Goal: Book appointment/travel/reservation

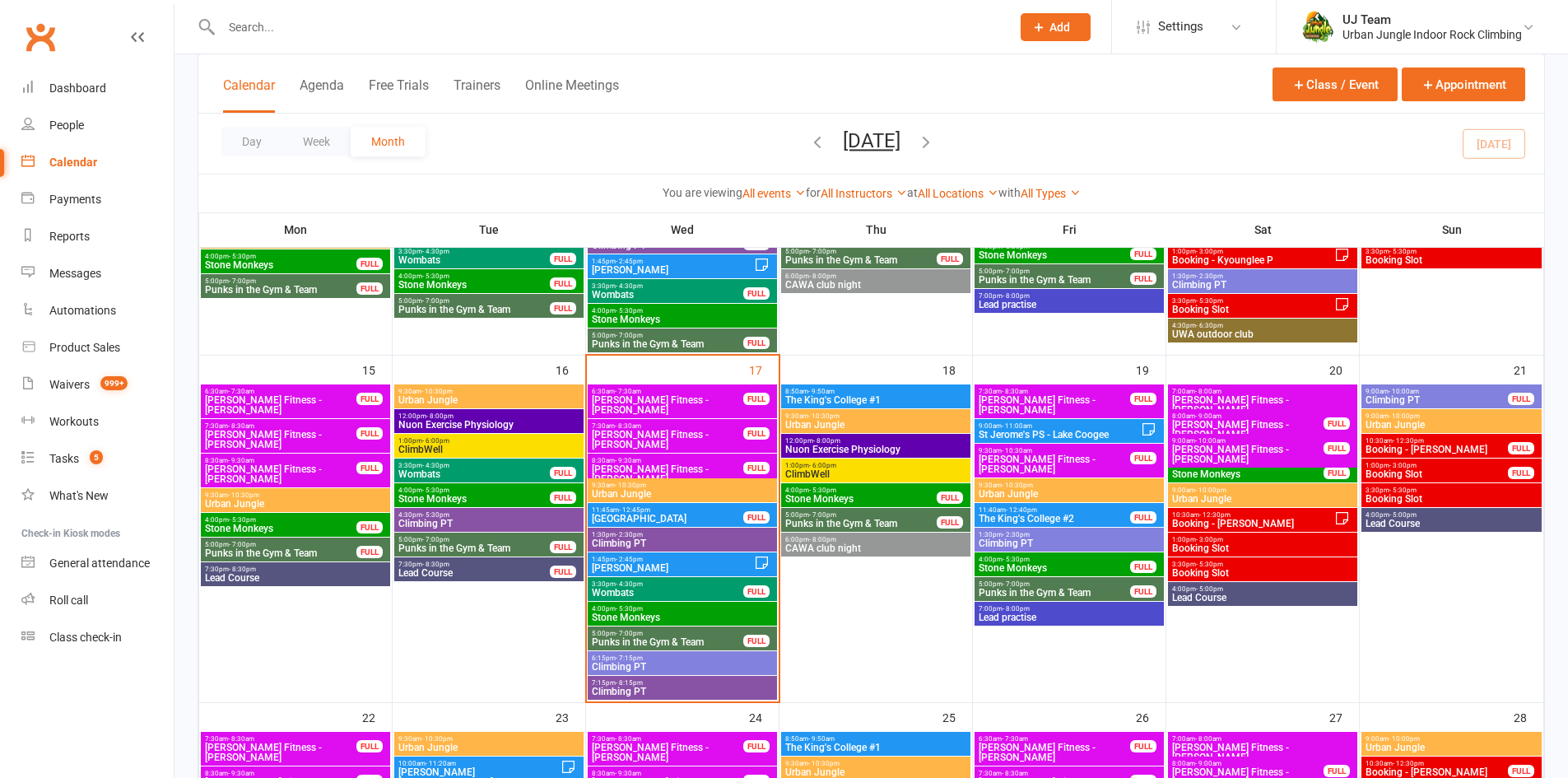
scroll to position [658, 0]
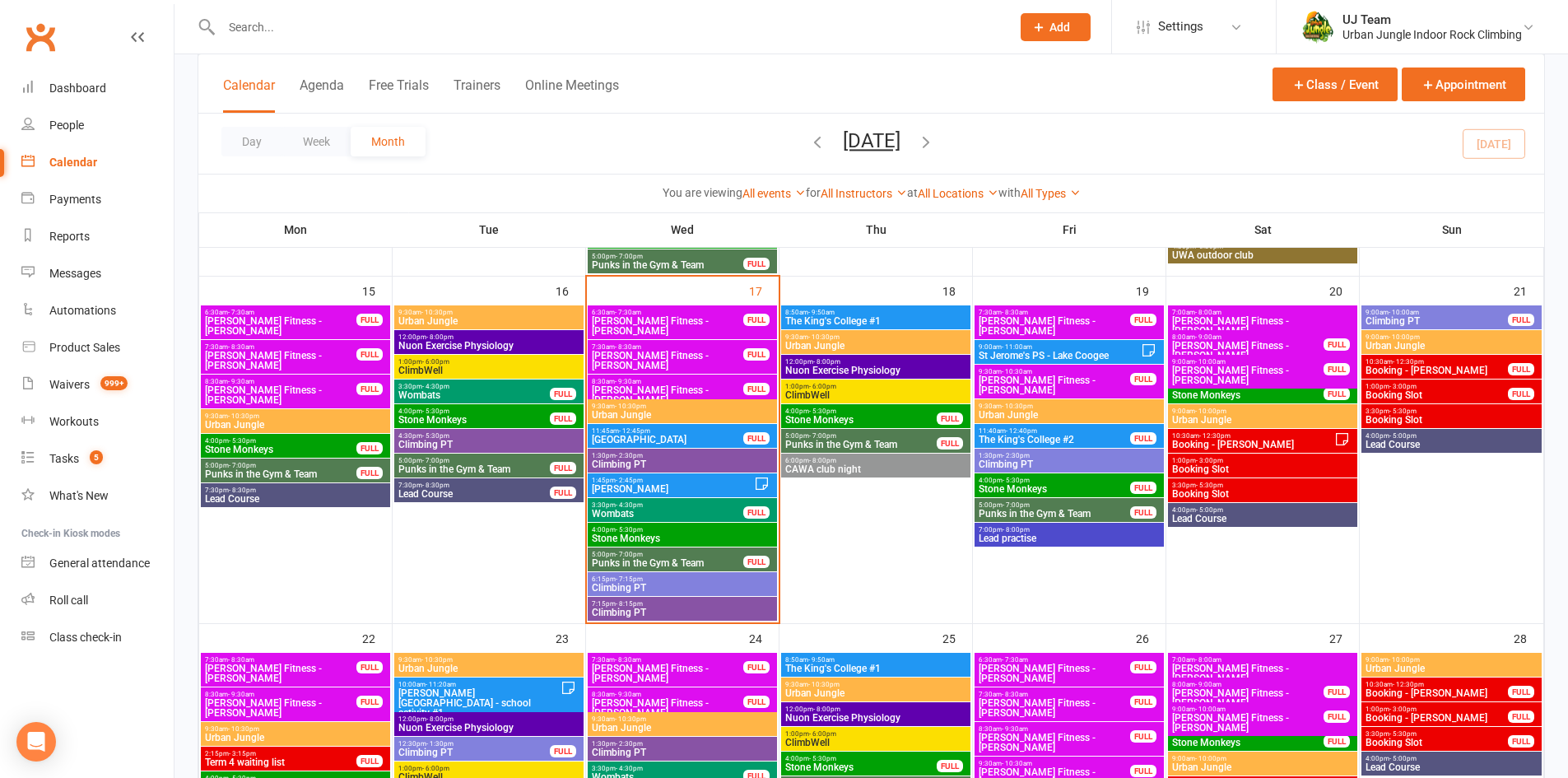
click at [682, 436] on span "[GEOGRAPHIC_DATA]" at bounding box center [667, 439] width 153 height 10
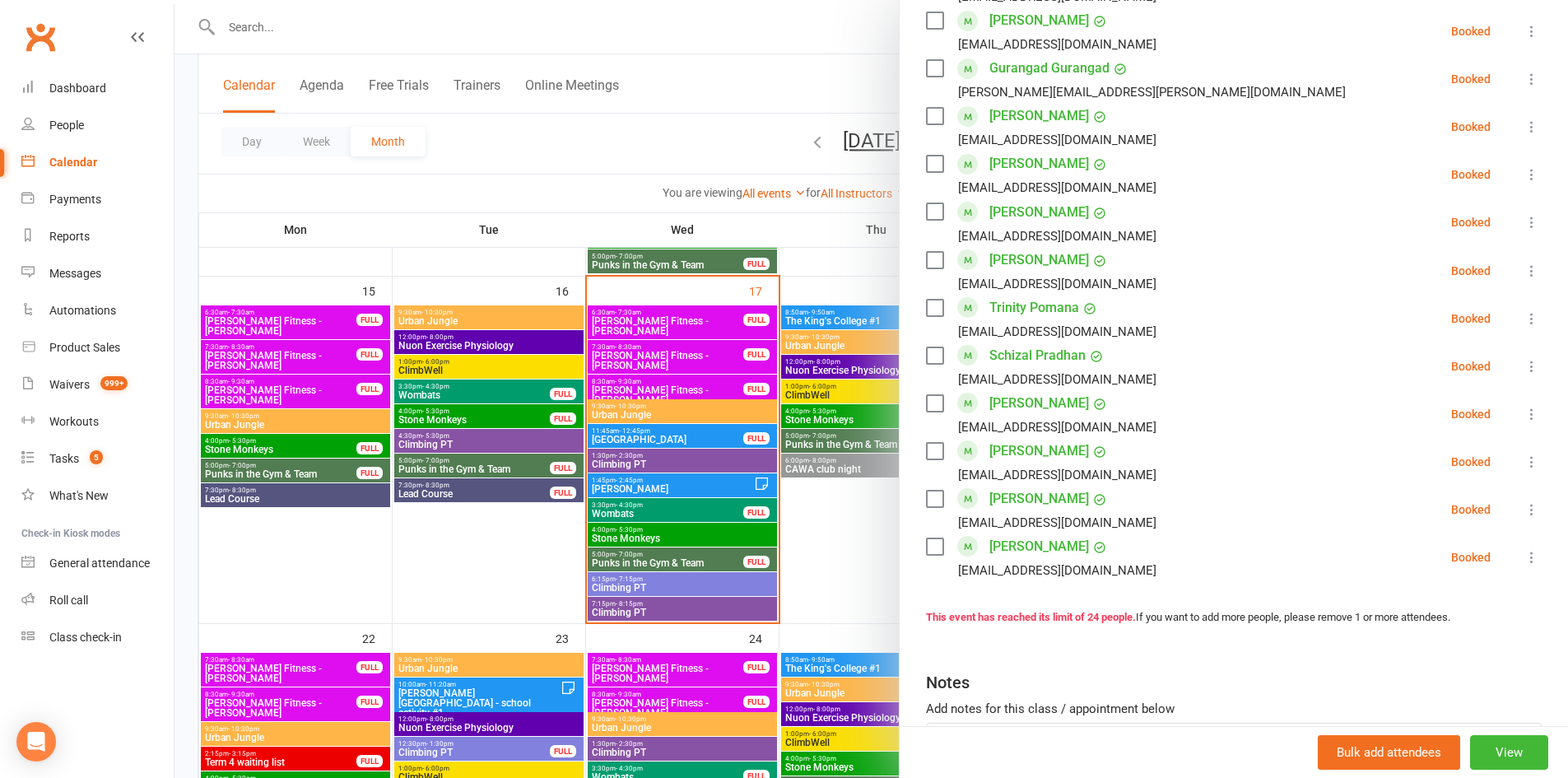
scroll to position [905, 0]
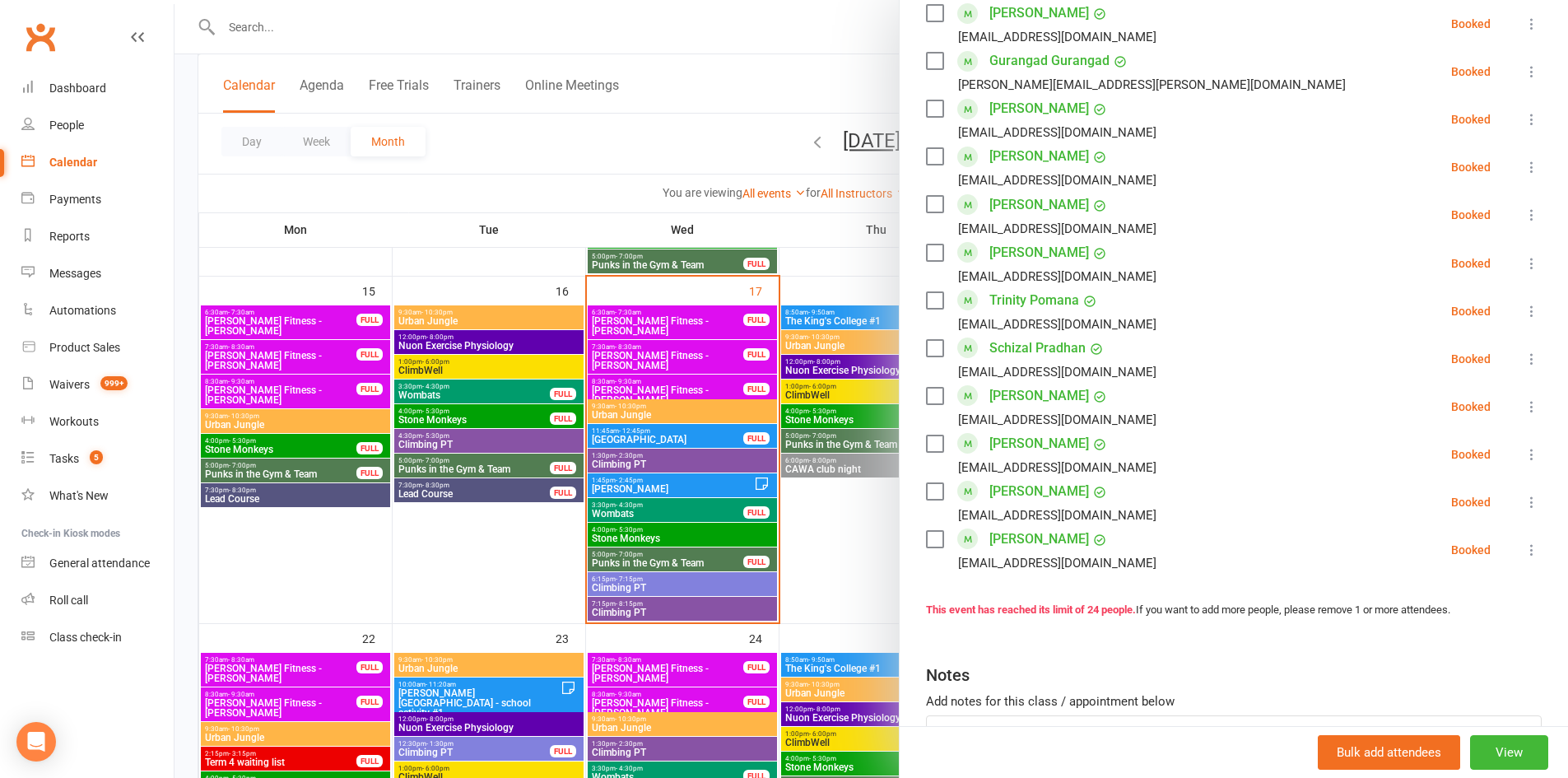
click at [710, 491] on div at bounding box center [871, 389] width 1393 height 778
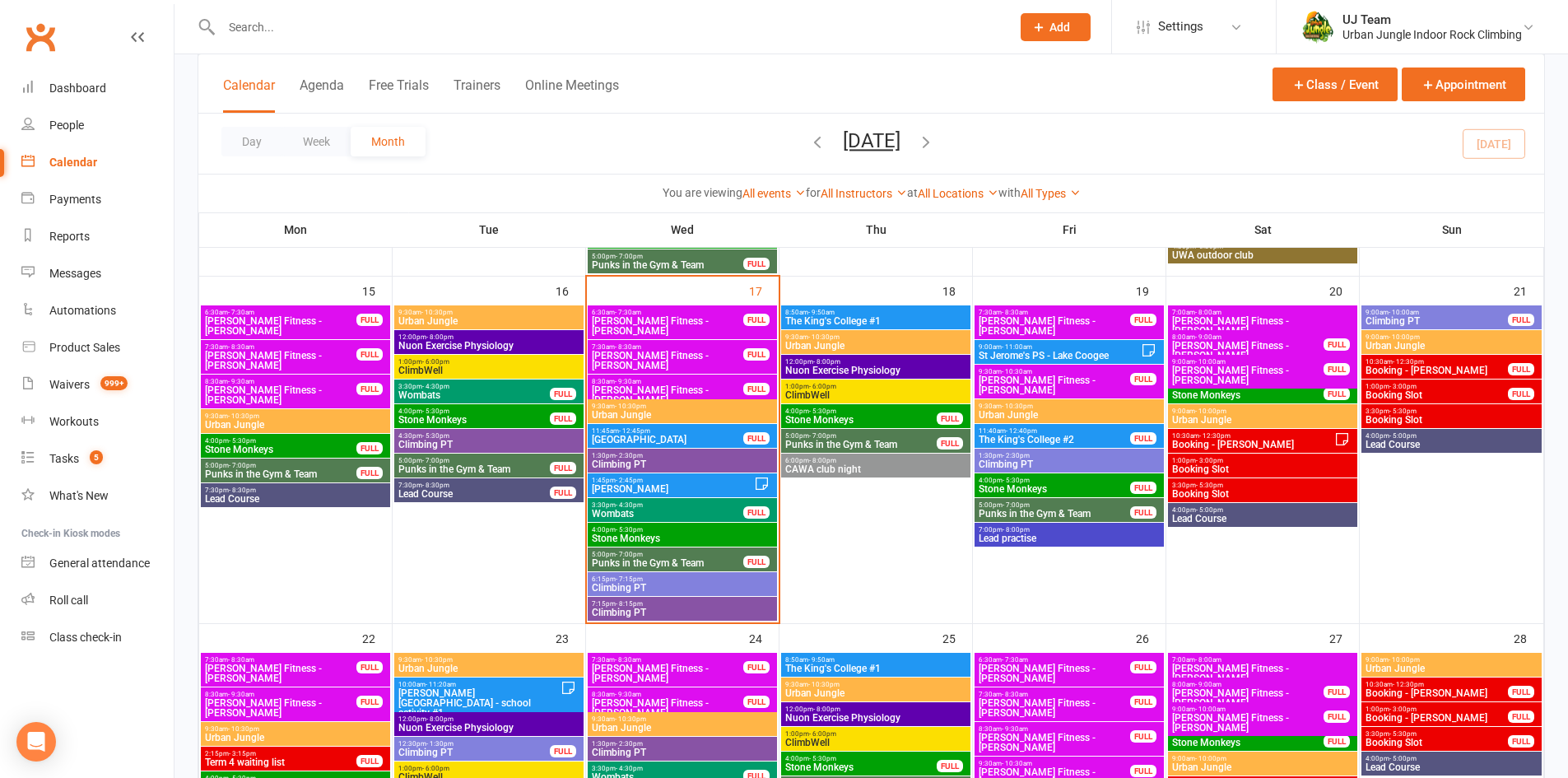
click at [710, 491] on span "[PERSON_NAME]" at bounding box center [672, 488] width 163 height 10
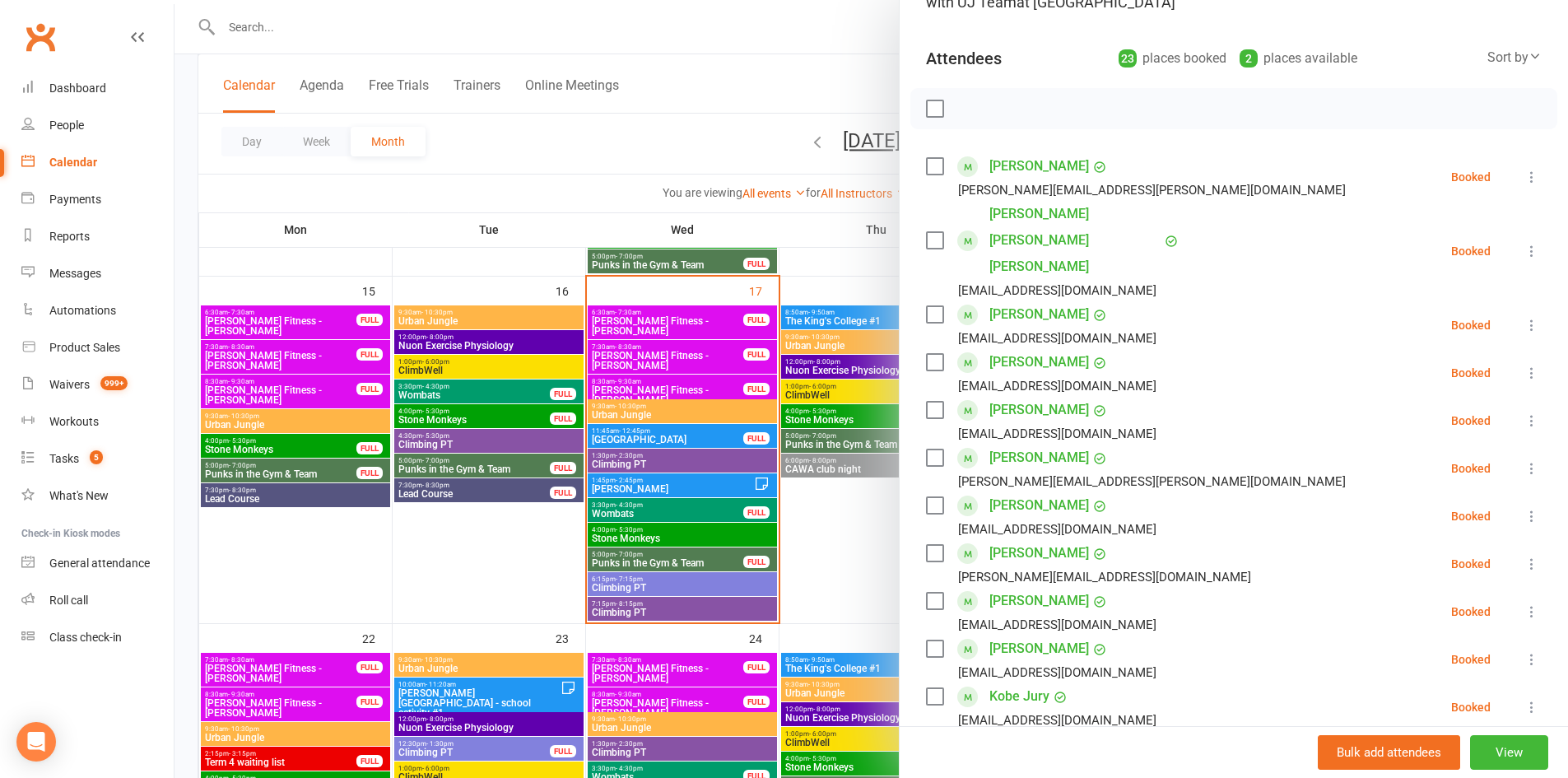
scroll to position [151, 0]
click at [863, 534] on div at bounding box center [871, 389] width 1393 height 778
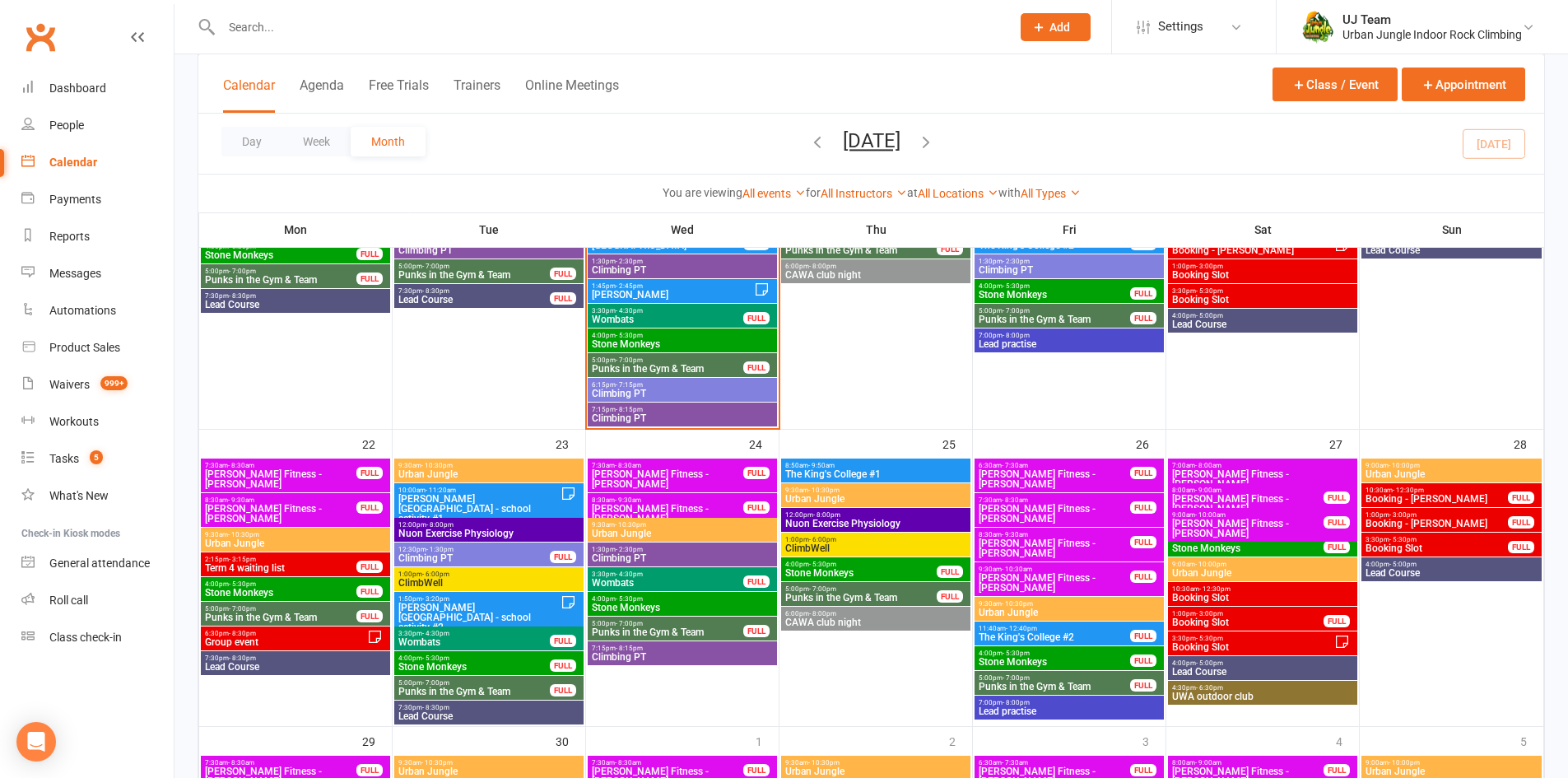
scroll to position [905, 0]
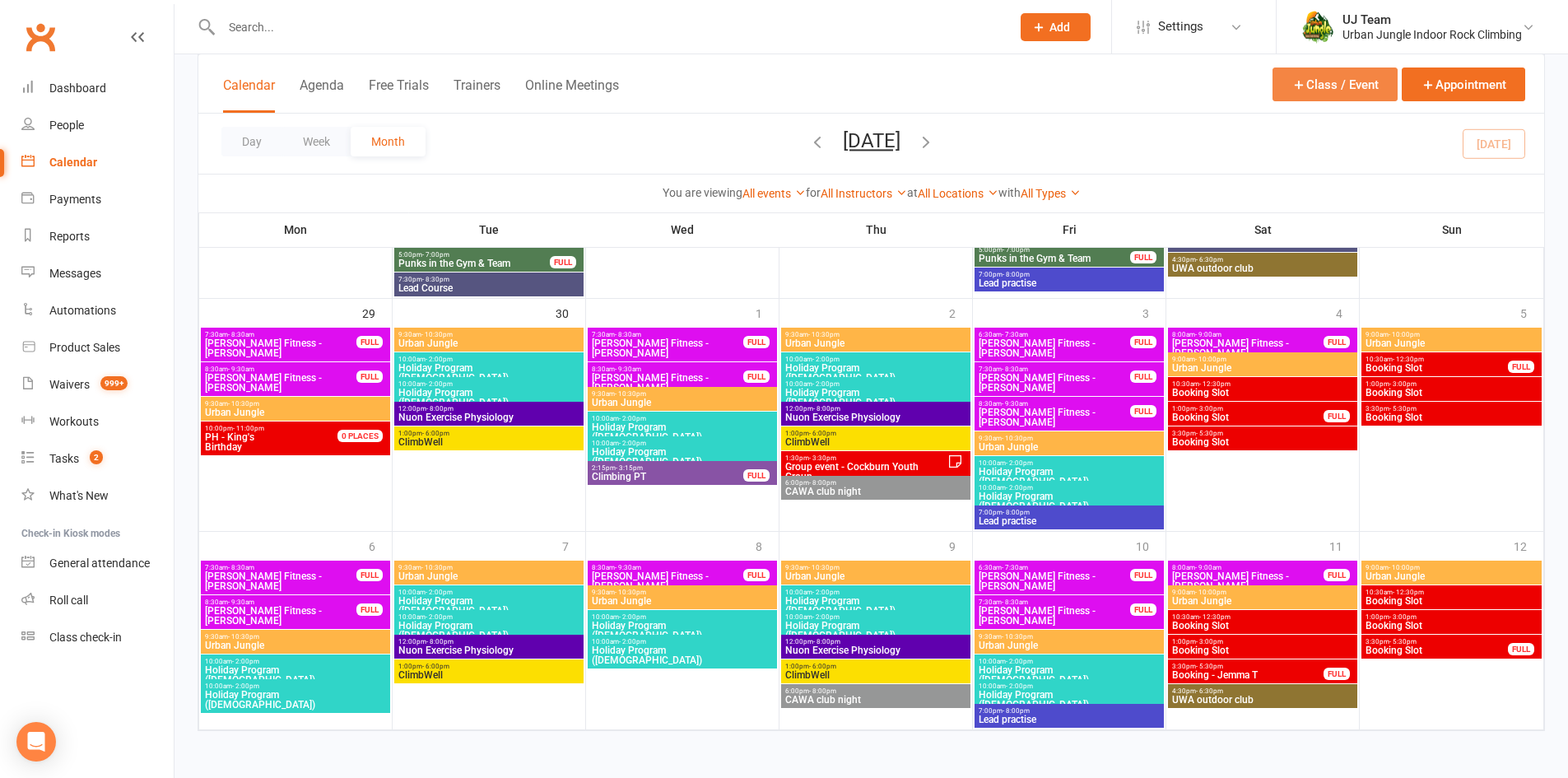
click at [1331, 99] on button "Class / Event" at bounding box center [1335, 84] width 125 height 33
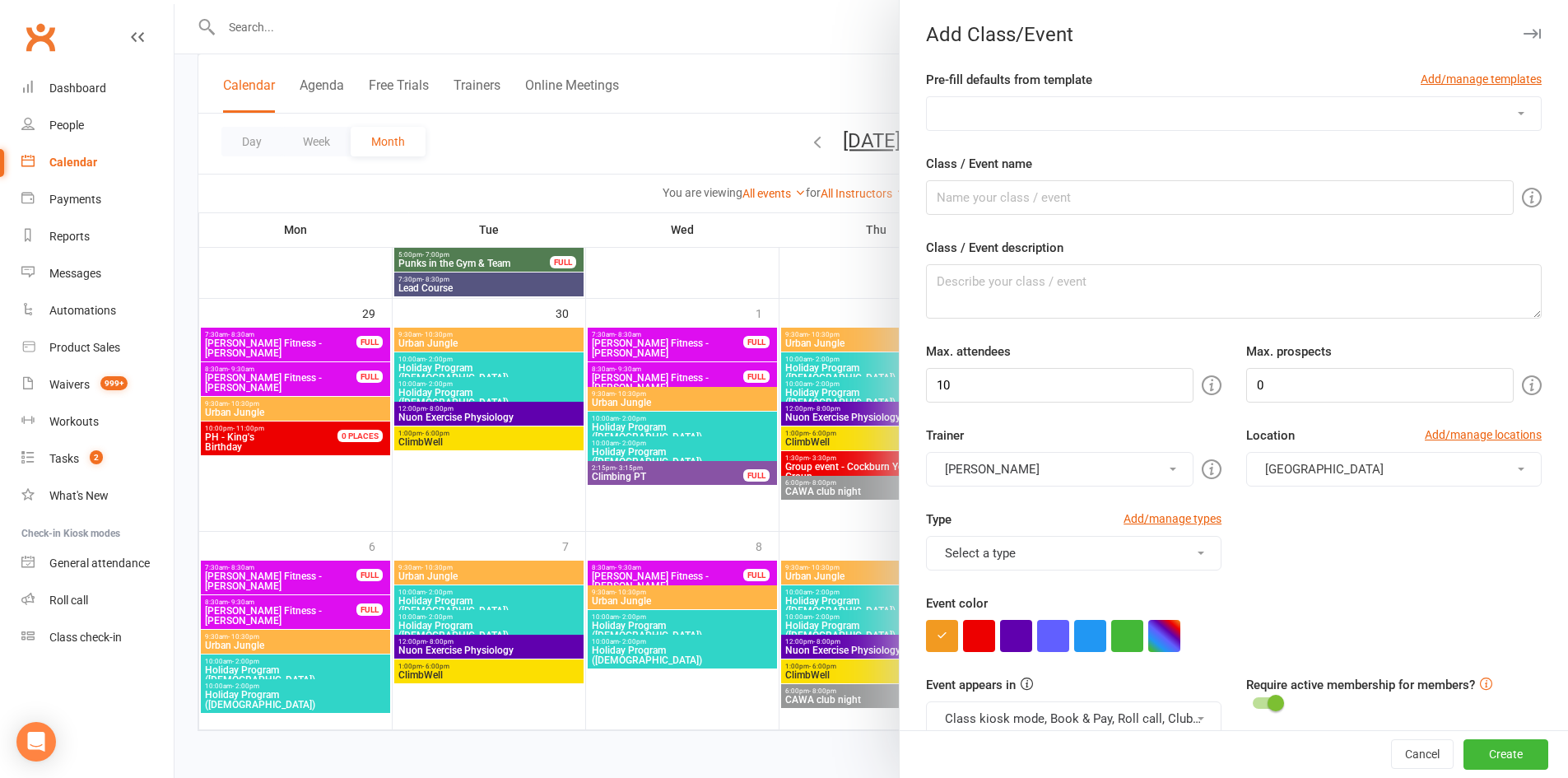
click at [984, 122] on select "AACWA [PERSON_NAME] PT Birthday booking [PERSON_NAME]'s Climbing PT [PERSON_NAM…" at bounding box center [1234, 113] width 614 height 33
click at [861, 240] on div at bounding box center [871, 389] width 1393 height 778
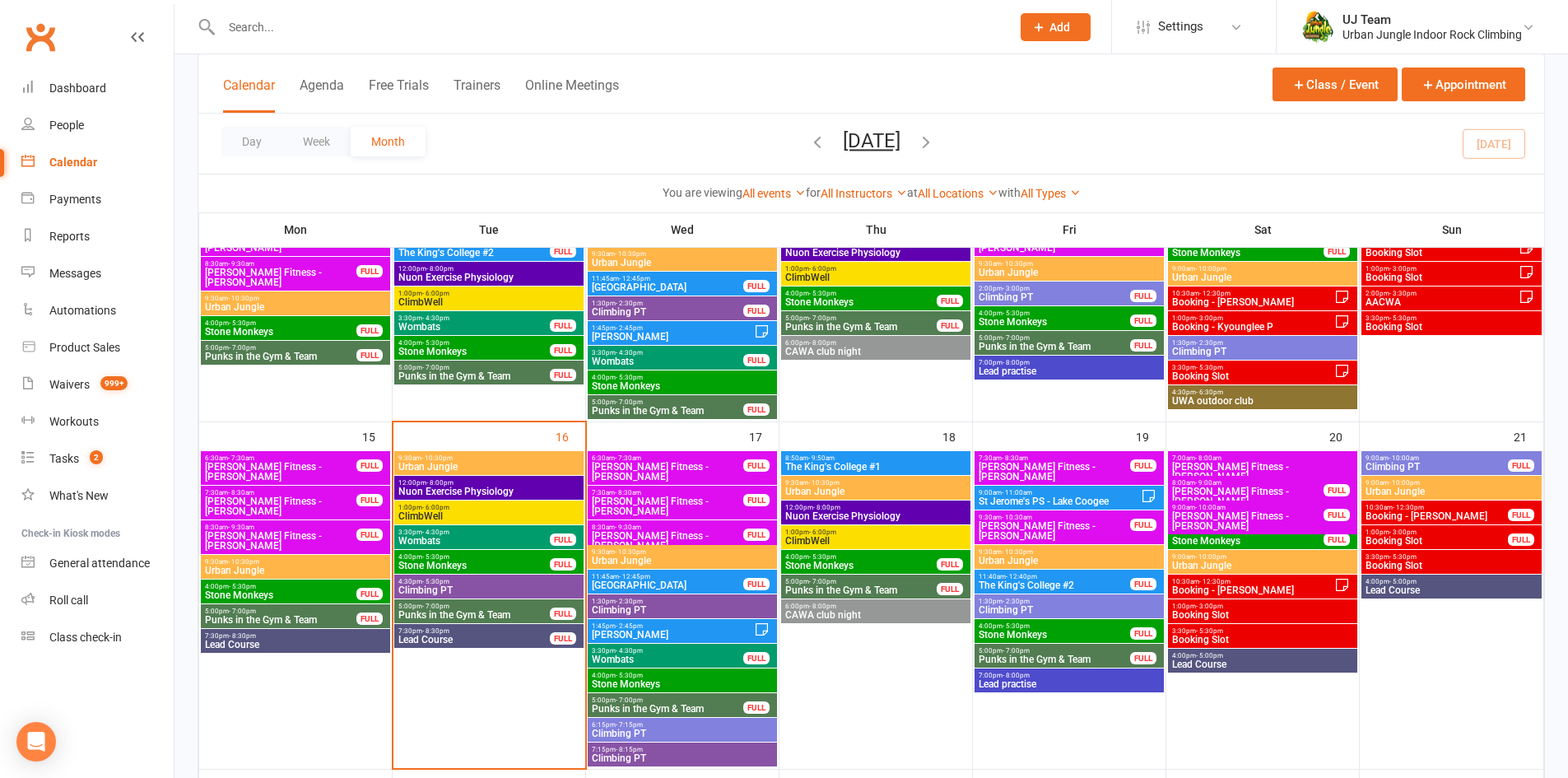
scroll to position [622, 0]
